Goal: Information Seeking & Learning: Find contact information

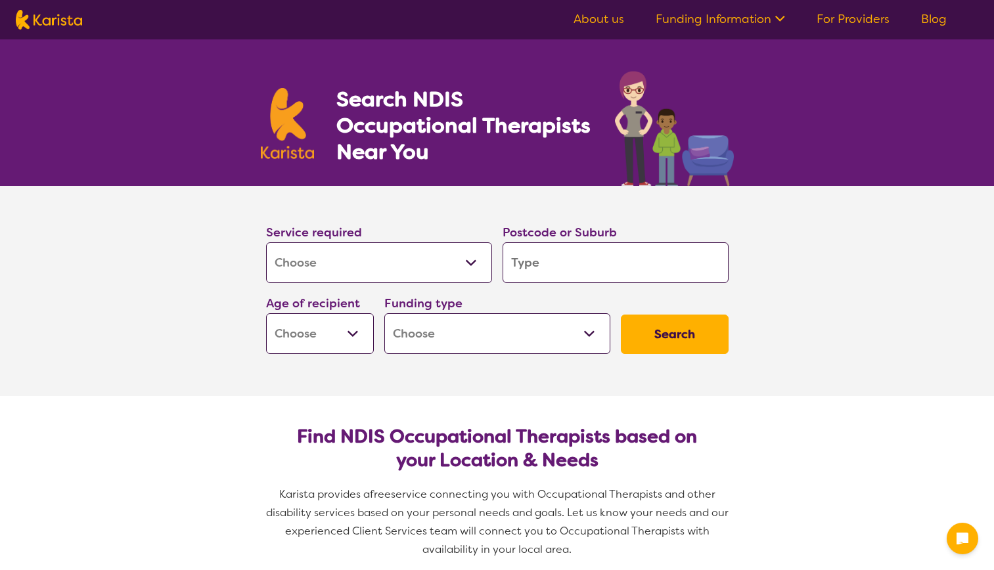
select select "[MEDICAL_DATA]"
click at [534, 260] on input "search" at bounding box center [616, 262] width 226 height 41
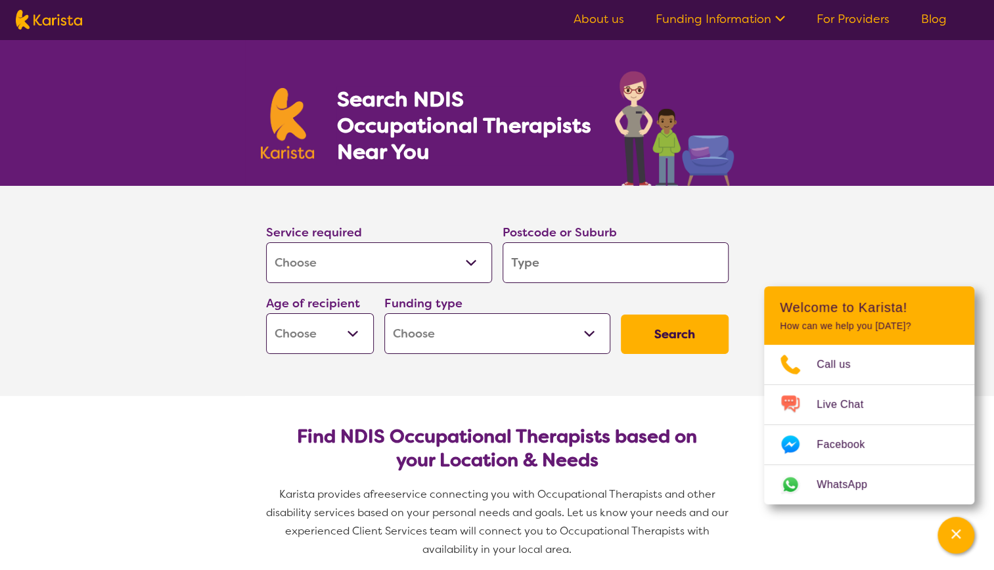
type input "g"
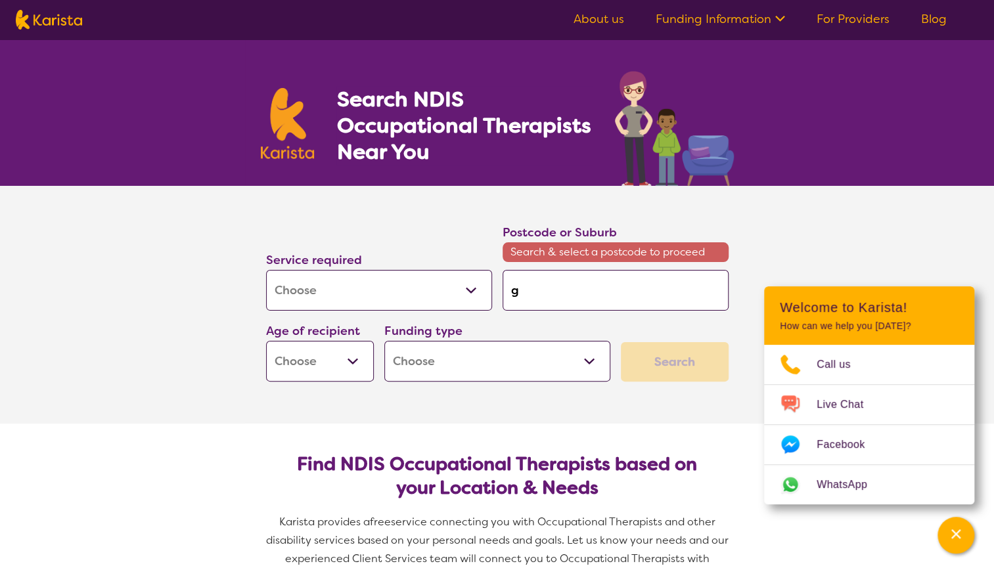
type input "ga"
type input "[PERSON_NAME]"
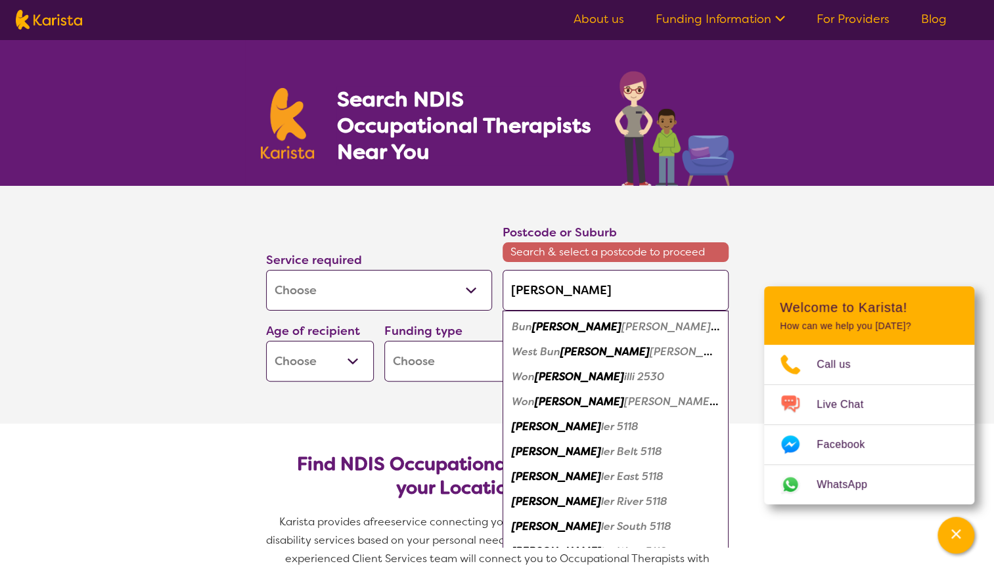
type input "gawl"
type input "[PERSON_NAME]"
type input "gawler"
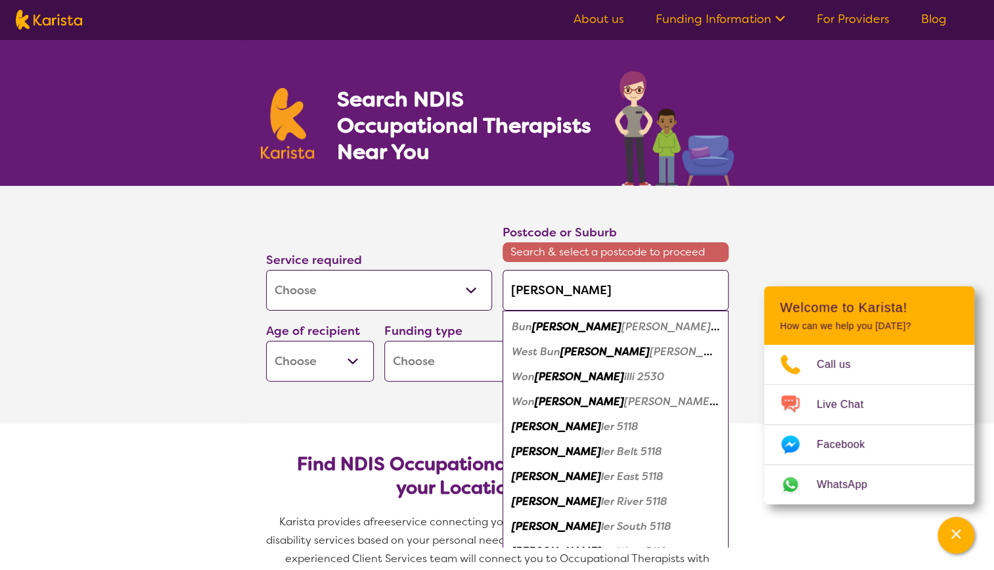
type input "gawler"
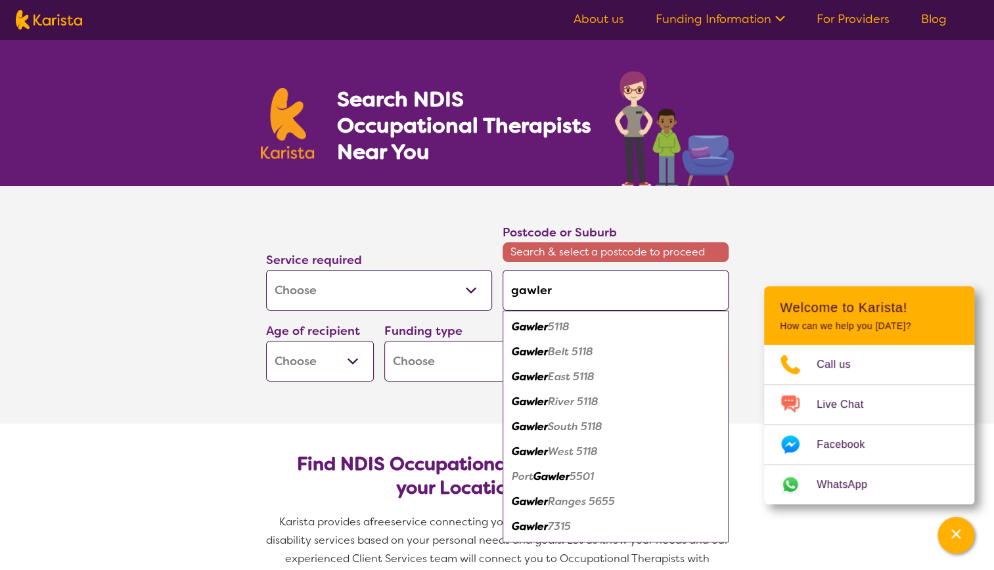
click at [639, 330] on div "Gawler 5118" at bounding box center [615, 327] width 213 height 25
type input "5118"
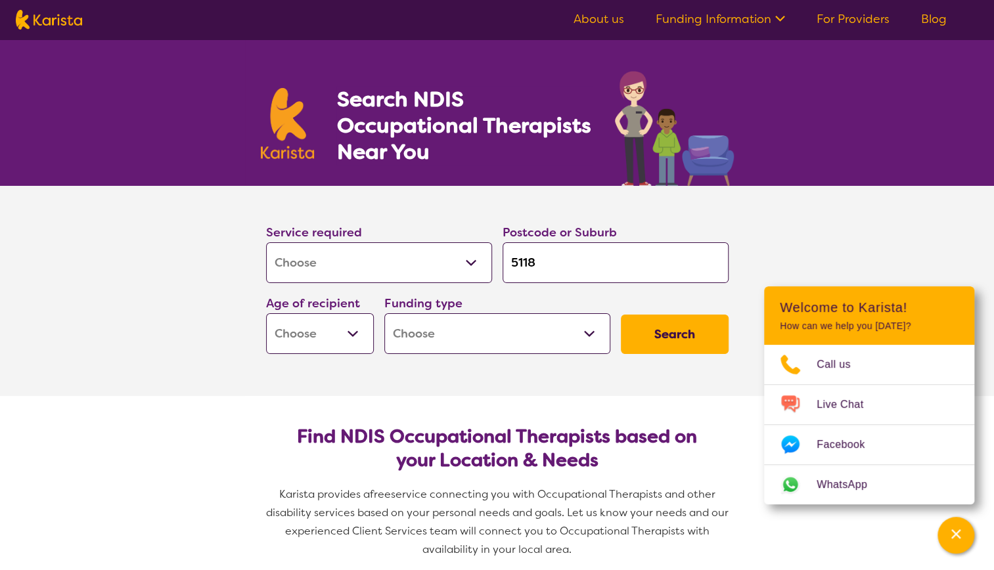
click at [658, 333] on button "Search" at bounding box center [675, 334] width 108 height 39
click at [297, 338] on select "Early Childhood - 0 to 9 Child - 10 to 11 Adolescent - 12 to 17 Adult - 18 to 6…" at bounding box center [320, 333] width 108 height 41
select select "AS"
click at [266, 313] on select "Early Childhood - 0 to 9 Child - 10 to 11 Adolescent - 12 to 17 Adult - 18 to 6…" at bounding box center [320, 333] width 108 height 41
select select "AS"
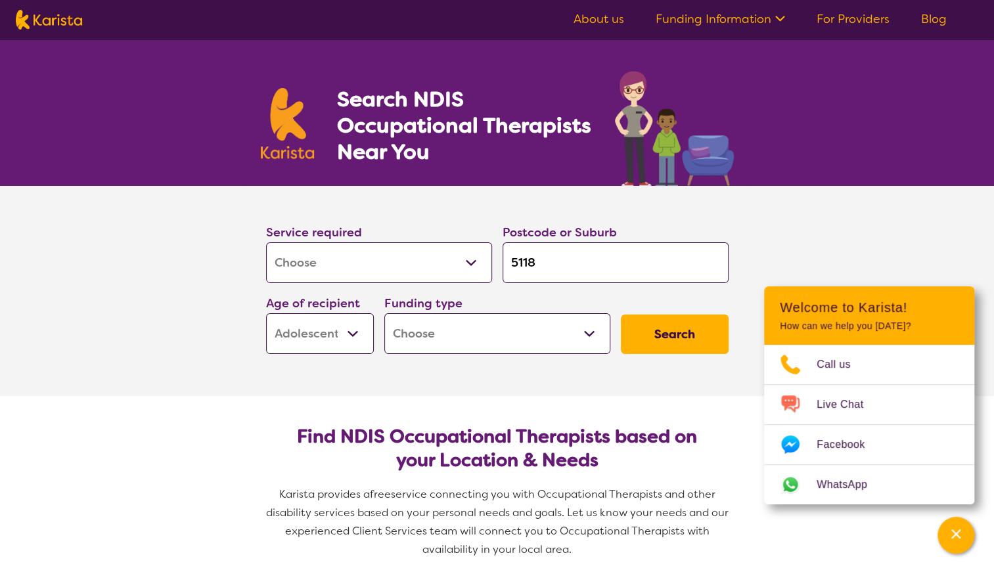
click at [690, 339] on button "Search" at bounding box center [675, 334] width 108 height 39
click at [504, 340] on select "Home Care Package (HCP) National Disability Insurance Scheme (NDIS) I don't know" at bounding box center [497, 333] width 226 height 41
select select "NDIS"
click at [384, 313] on select "Home Care Package (HCP) National Disability Insurance Scheme (NDIS) I don't know" at bounding box center [497, 333] width 226 height 41
select select "NDIS"
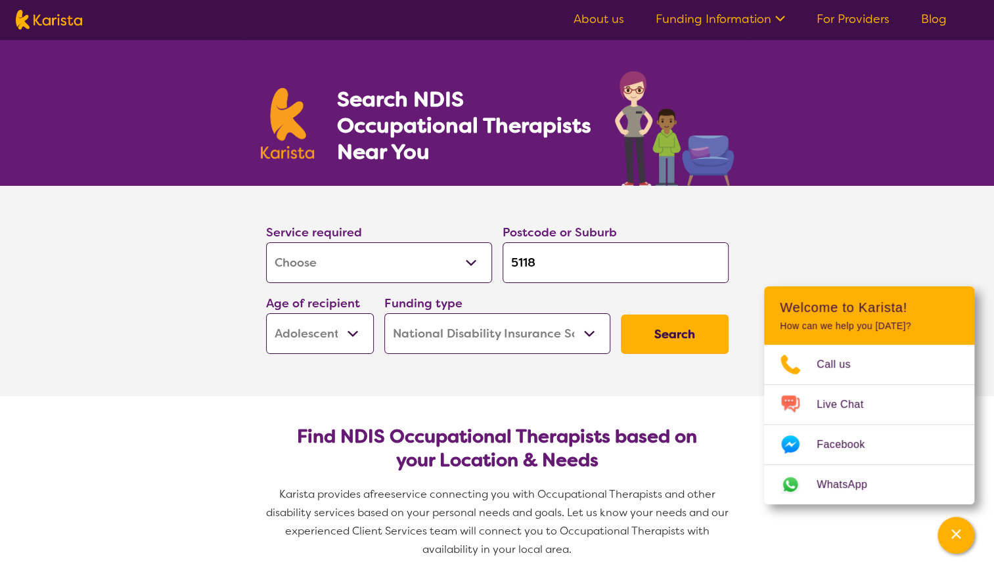
click at [669, 336] on button "Search" at bounding box center [675, 334] width 108 height 39
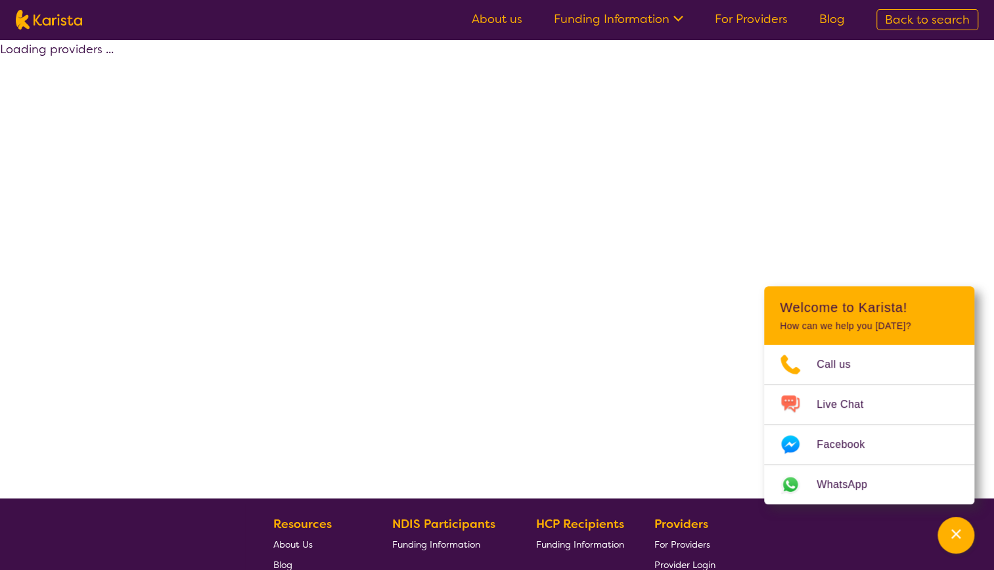
select select "by_score"
